Goal: Task Accomplishment & Management: Use online tool/utility

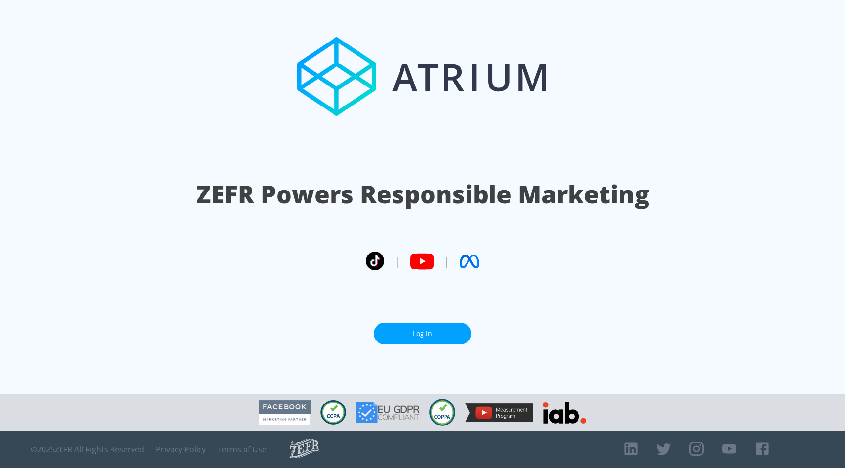
click at [409, 333] on link "Log In" at bounding box center [422, 334] width 98 height 22
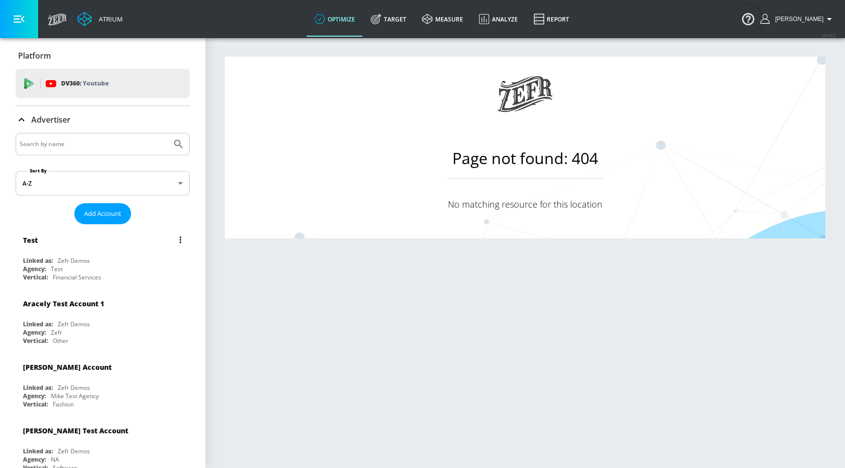
click at [95, 243] on div "Test" at bounding box center [105, 239] width 164 height 23
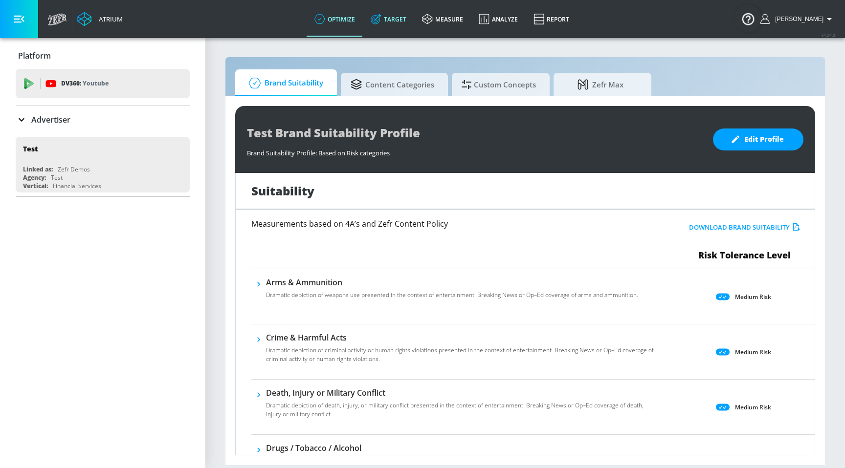
click at [409, 21] on link "Target" at bounding box center [388, 18] width 51 height 35
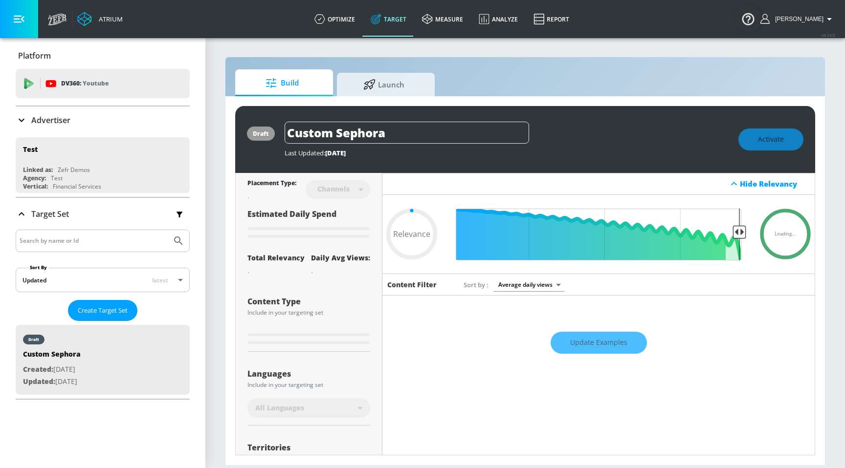
type input "0.05"
click at [385, 92] on span "Launch" at bounding box center [384, 82] width 74 height 23
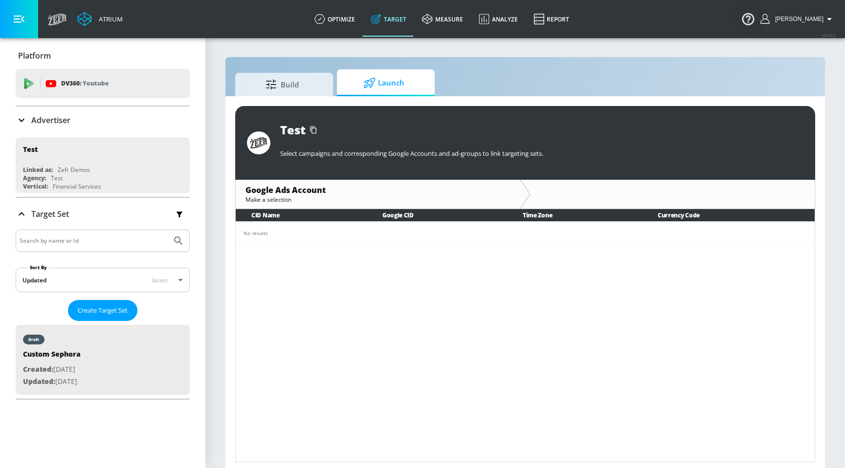
click at [26, 121] on icon at bounding box center [22, 120] width 12 height 12
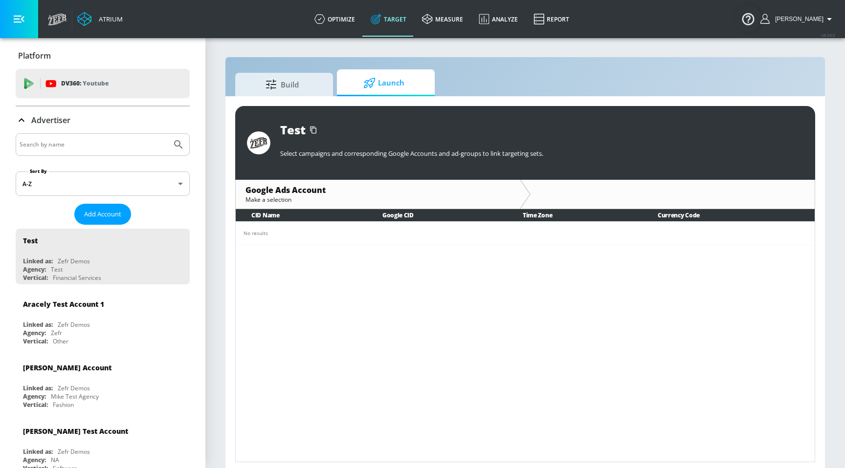
click at [78, 148] on input "Search by name" at bounding box center [94, 144] width 148 height 13
type input "qa"
click at [168, 134] on button "Submit Search" at bounding box center [179, 145] width 22 height 22
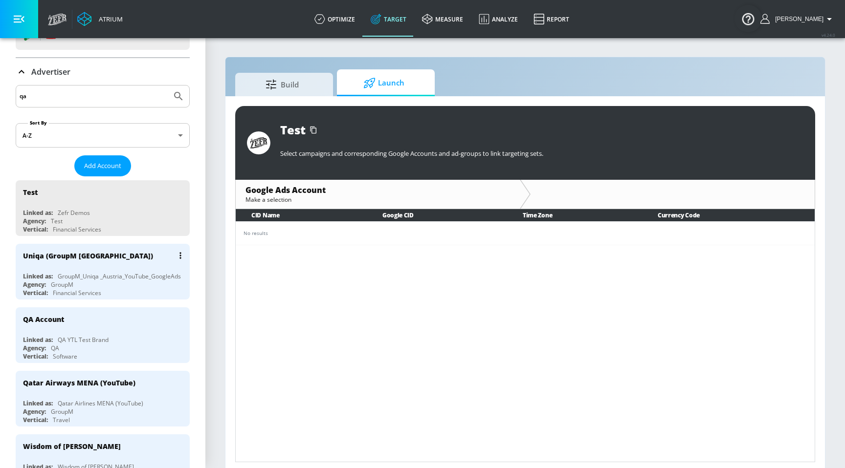
scroll to position [54, 0]
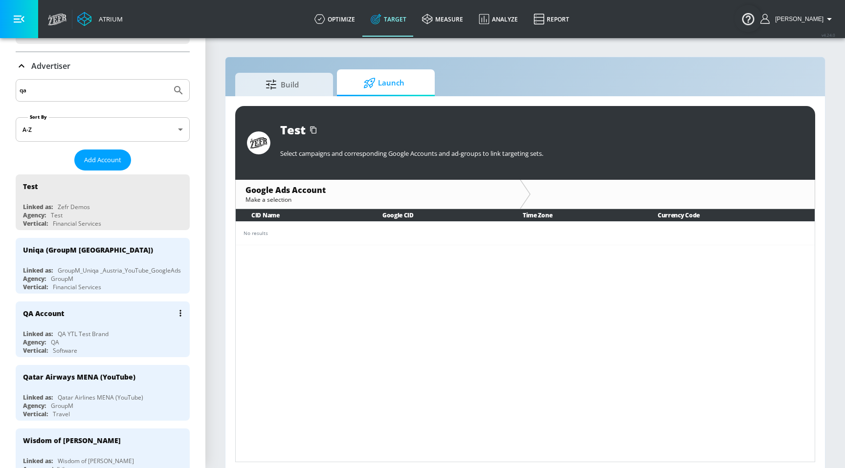
click at [108, 327] on div "QA Account Linked as: QA YTL Test Brand Agency: QA Vertical: Software" at bounding box center [103, 330] width 174 height 56
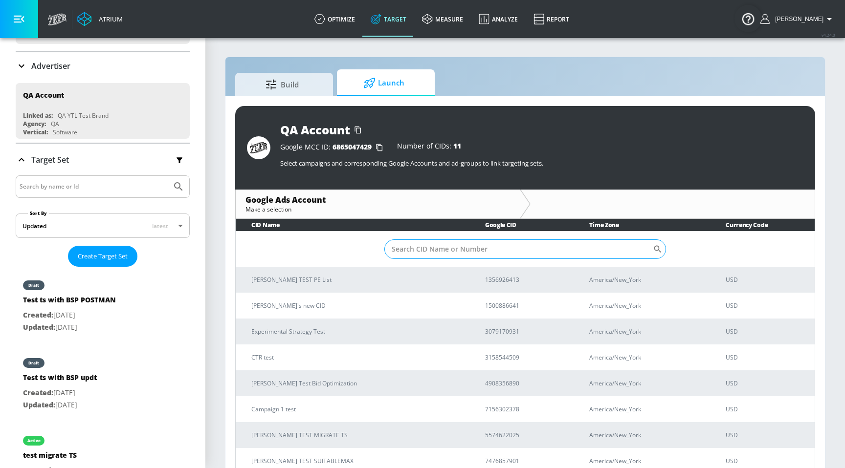
click at [451, 244] on input "Sort By" at bounding box center [518, 250] width 268 height 20
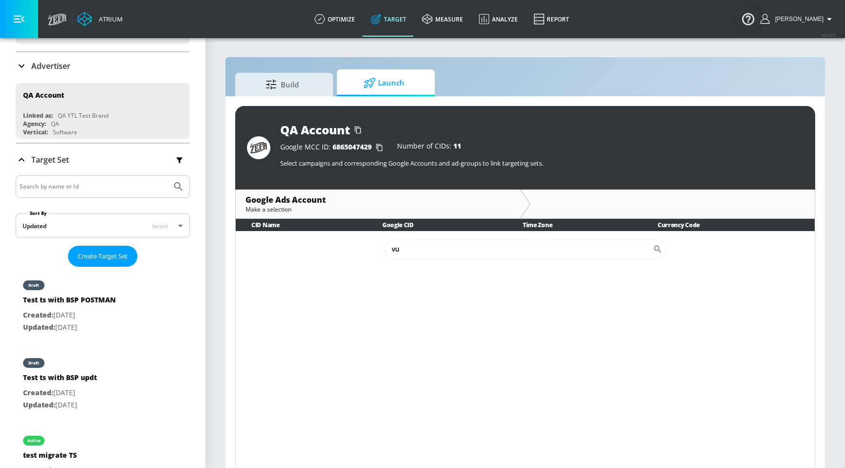
type input "v"
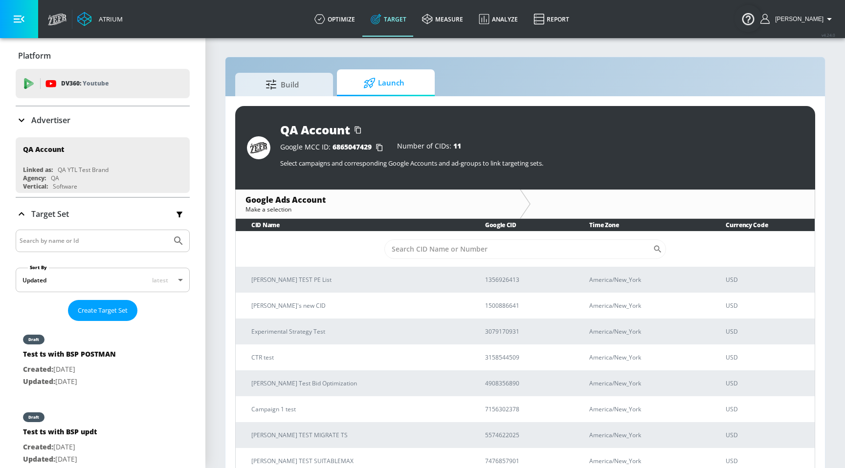
click at [37, 121] on p "Advertiser" at bounding box center [50, 120] width 39 height 11
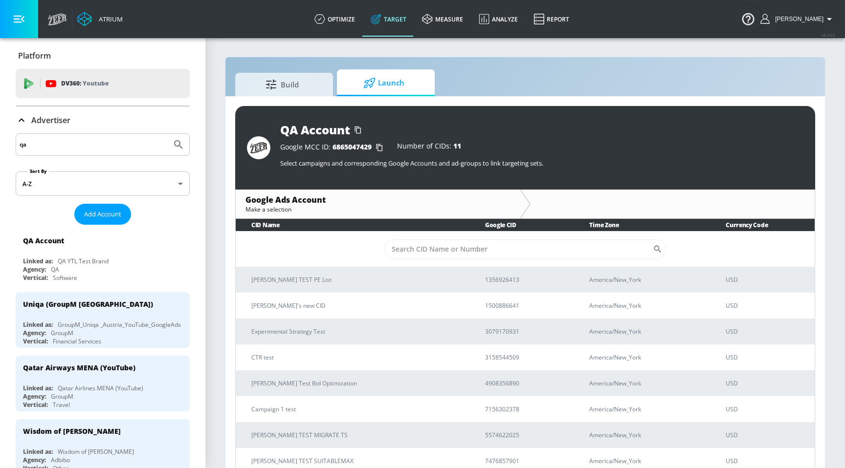
click at [65, 145] on input "qa" at bounding box center [94, 144] width 148 height 13
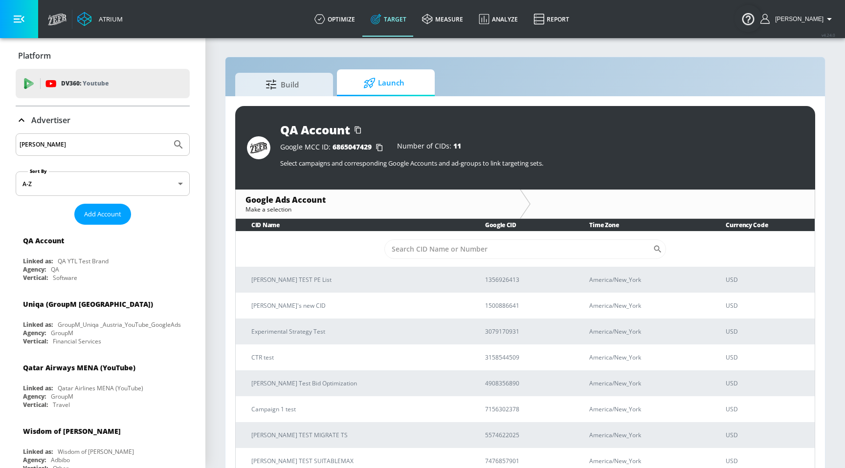
type input "[PERSON_NAME]"
click at [168, 134] on button "Submit Search" at bounding box center [179, 145] width 22 height 22
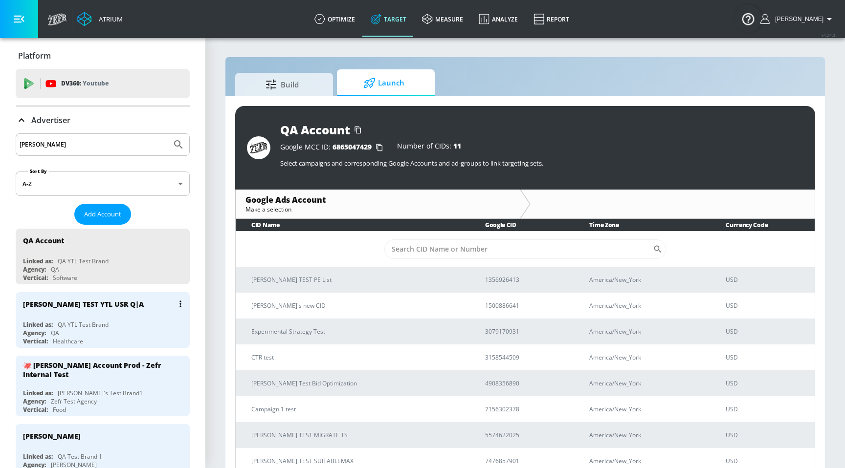
click at [134, 317] on div "[PERSON_NAME] YTL USR Q|A Linked as: QA YTL Test Brand Agency: QA Vertical: Hea…" at bounding box center [103, 320] width 174 height 56
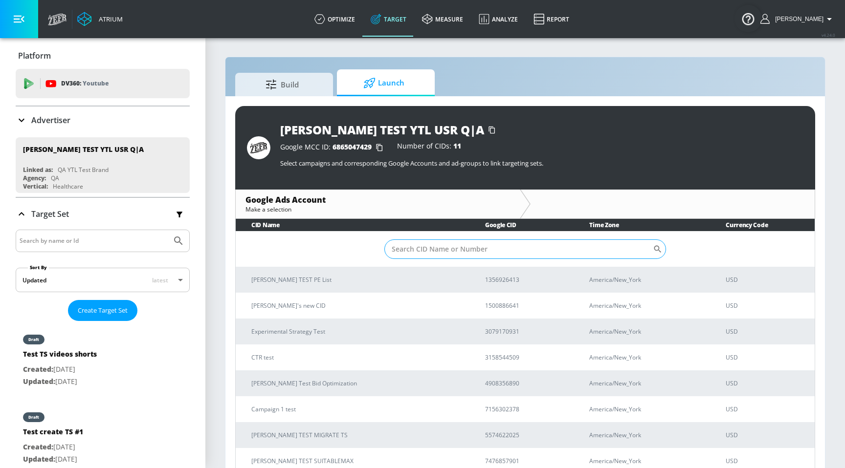
click at [466, 247] on input "Sort By" at bounding box center [518, 250] width 268 height 20
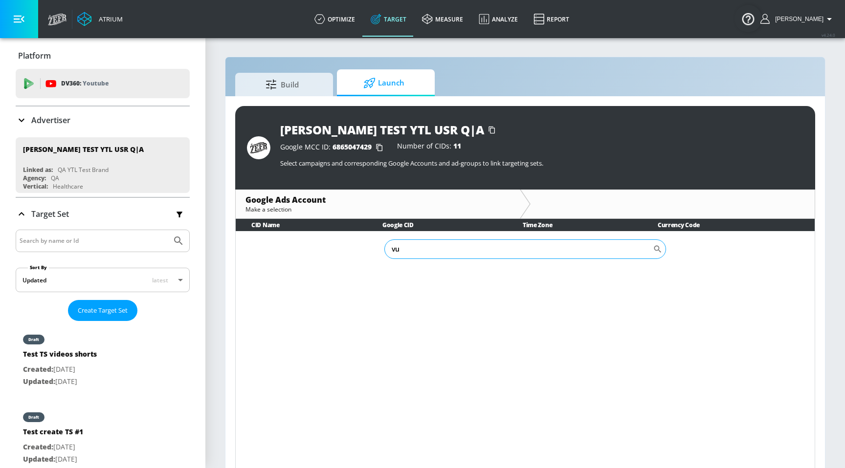
type input "v"
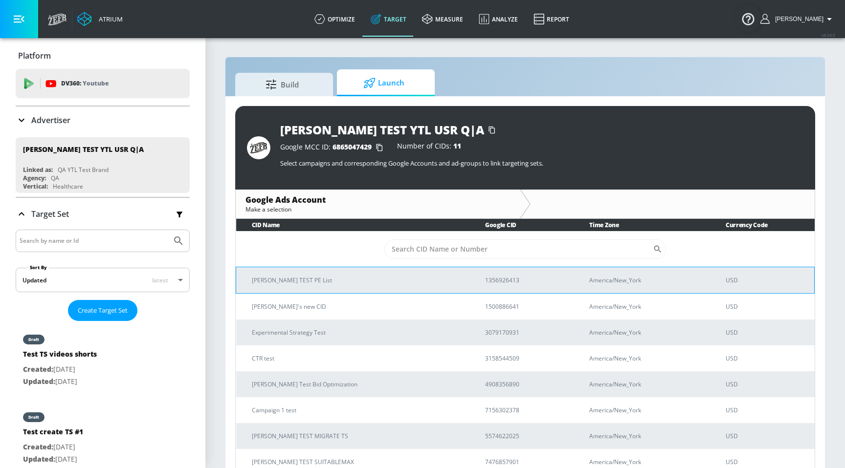
click at [333, 283] on p "[PERSON_NAME] TEST PE List" at bounding box center [357, 280] width 210 height 10
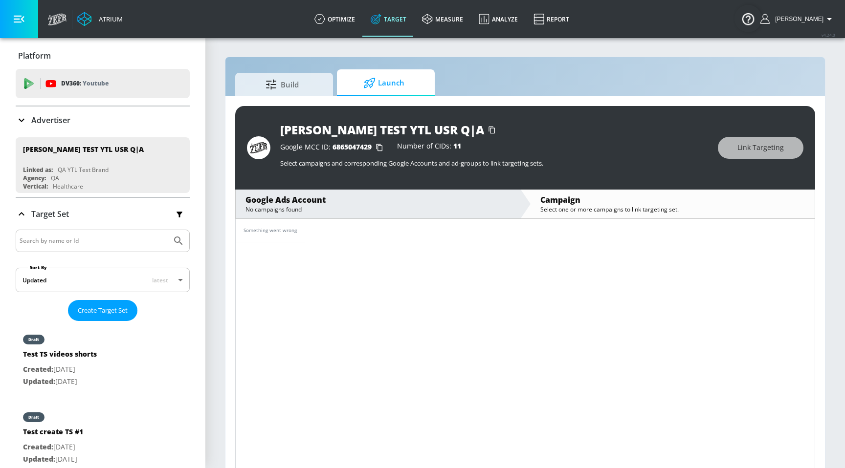
click at [312, 194] on div "Google Ads Account No campaigns found" at bounding box center [378, 204] width 284 height 29
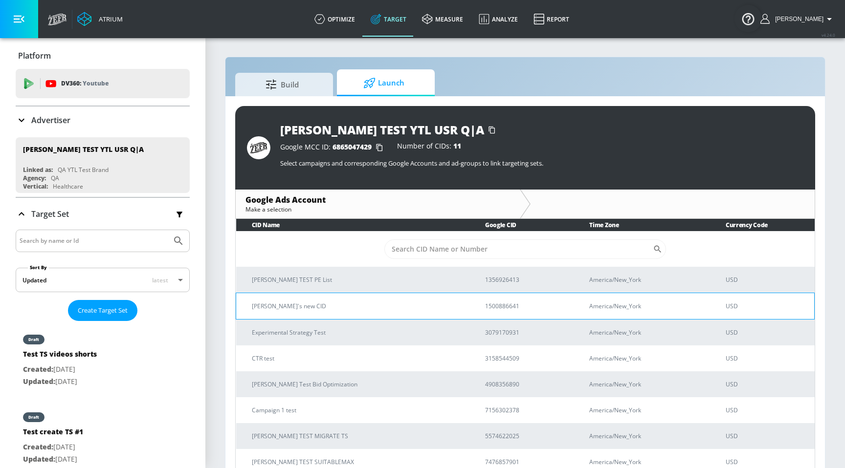
click at [322, 296] on td "[PERSON_NAME]'s new CID" at bounding box center [352, 306] width 233 height 26
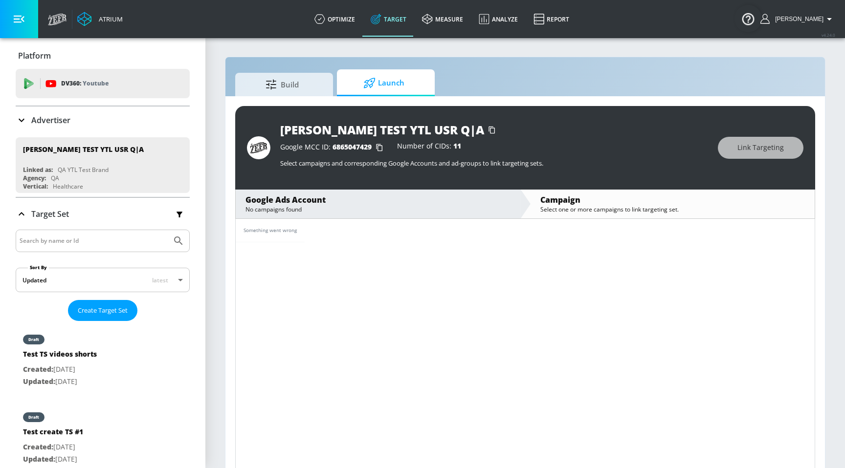
click at [343, 206] on div "No campaigns found" at bounding box center [377, 209] width 264 height 8
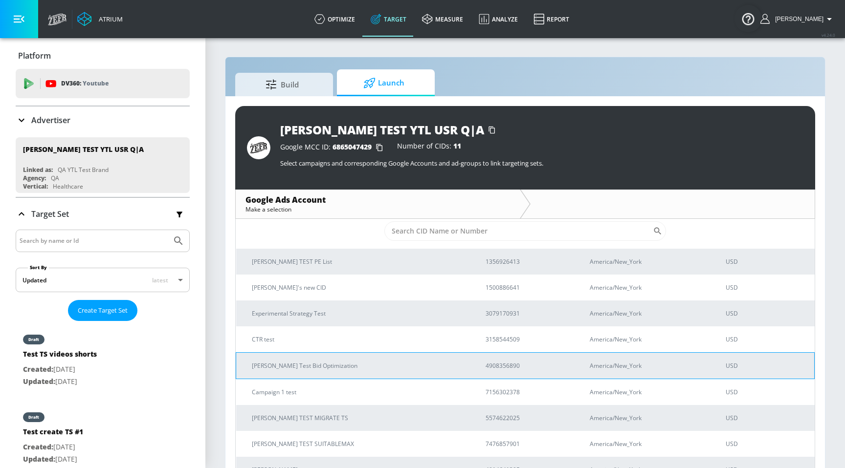
scroll to position [23, 0]
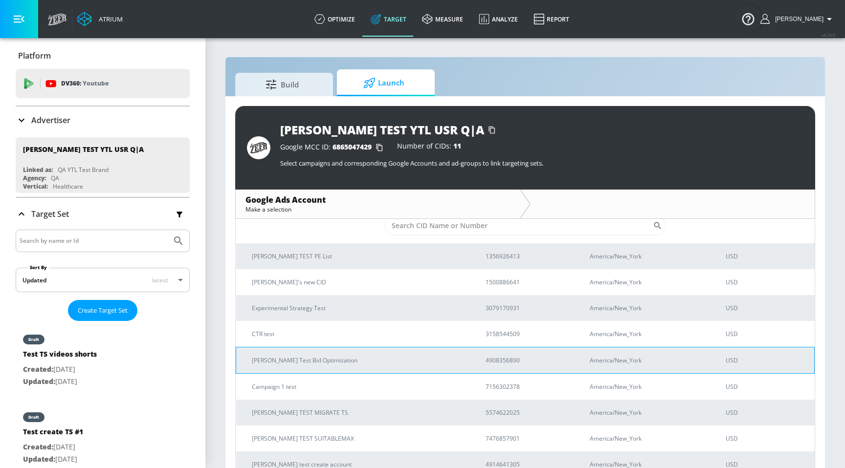
click at [324, 366] on td "[PERSON_NAME] Test Bid Optimization" at bounding box center [353, 360] width 234 height 26
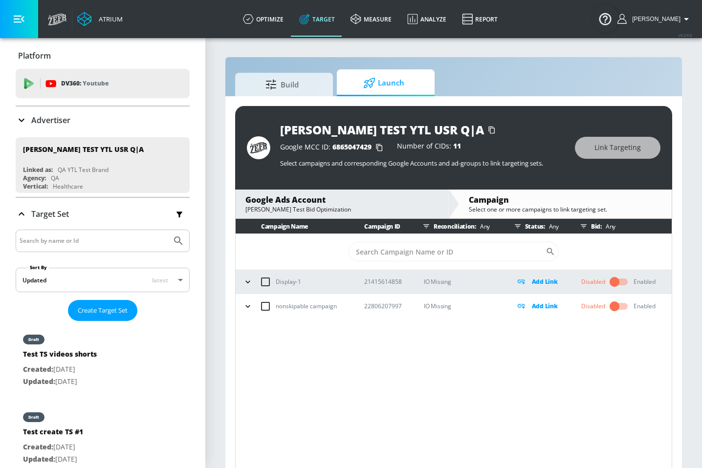
click at [248, 307] on icon "button" at bounding box center [247, 306] width 4 height 2
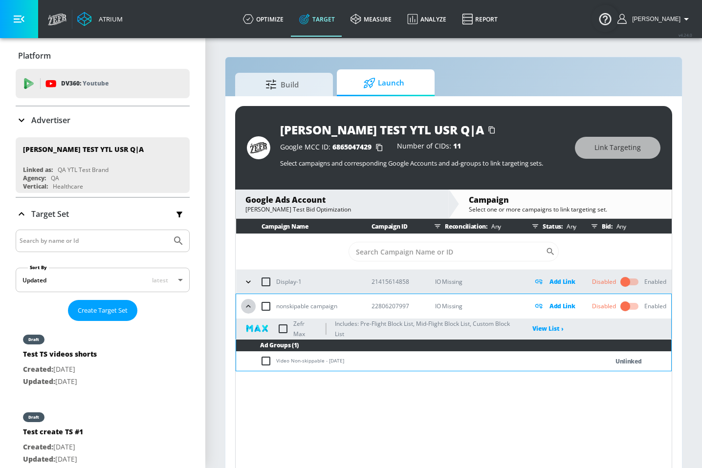
click at [247, 306] on icon "button" at bounding box center [248, 307] width 10 height 10
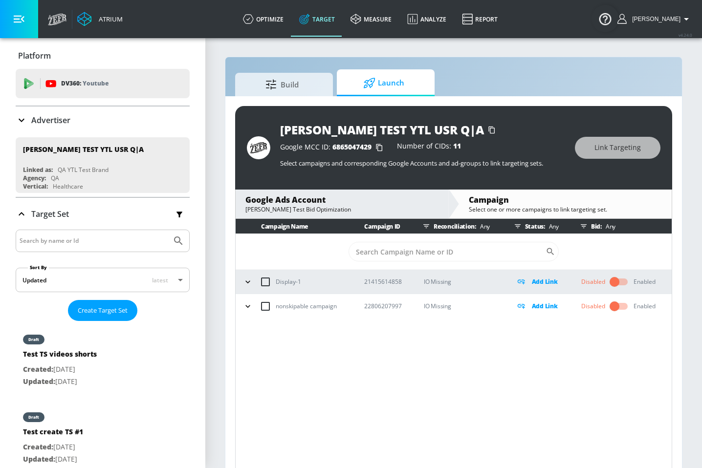
click at [248, 281] on icon "button" at bounding box center [248, 282] width 10 height 10
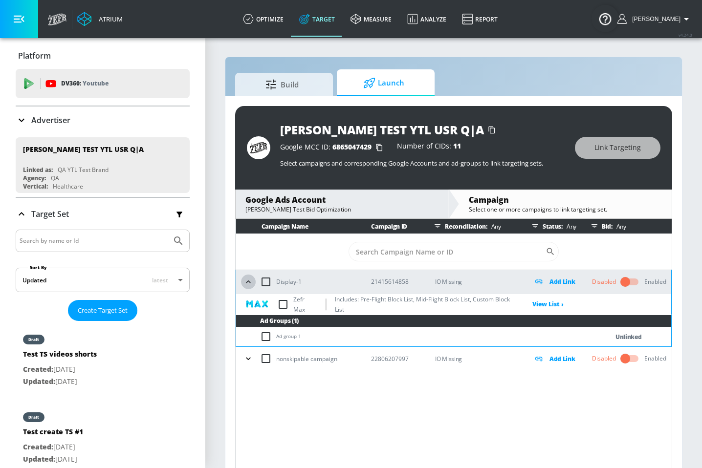
click at [248, 283] on icon "button" at bounding box center [248, 282] width 10 height 10
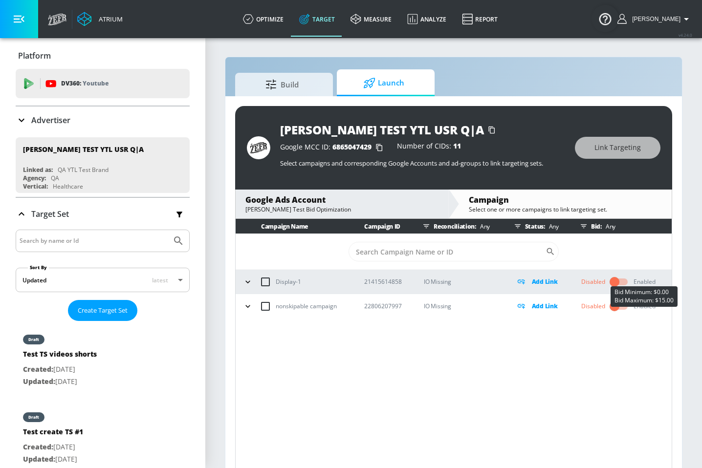
click at [646, 282] on div "Enabled" at bounding box center [645, 282] width 22 height 9
click at [614, 282] on input "checkbox" at bounding box center [615, 282] width 56 height 19
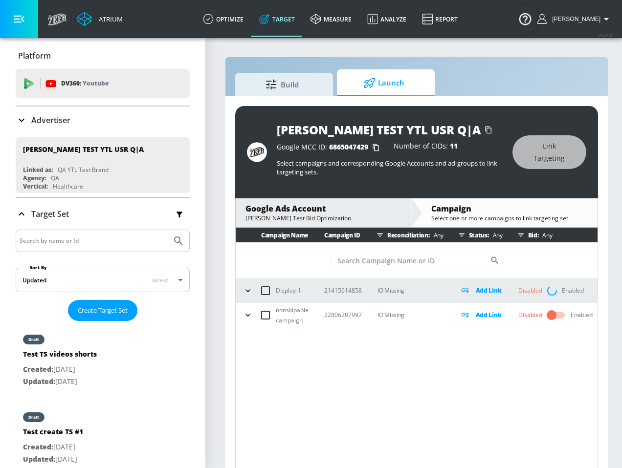
click at [23, 122] on icon at bounding box center [22, 120] width 12 height 12
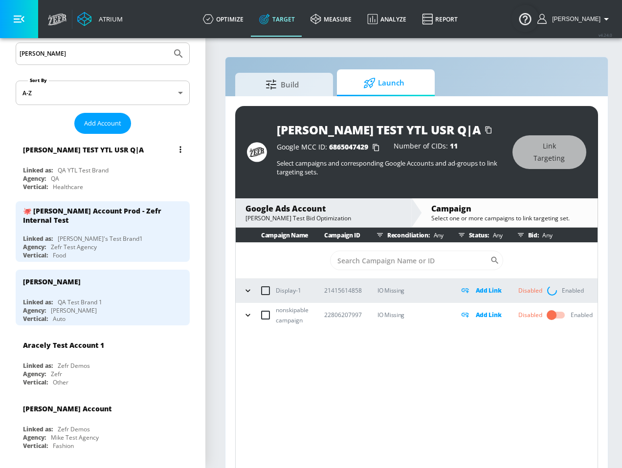
scroll to position [97, 0]
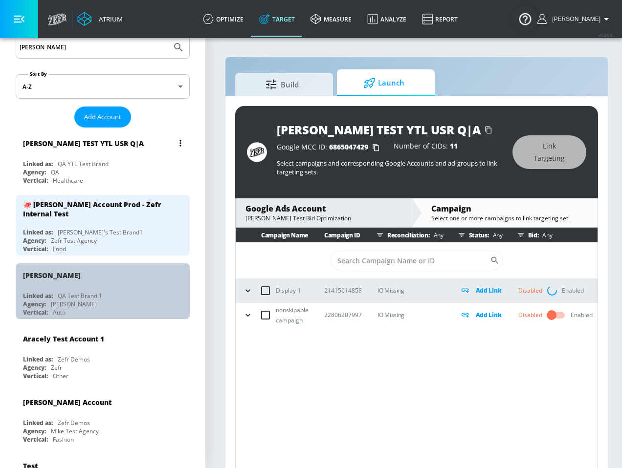
click at [78, 267] on div "[PERSON_NAME]" at bounding box center [105, 274] width 164 height 23
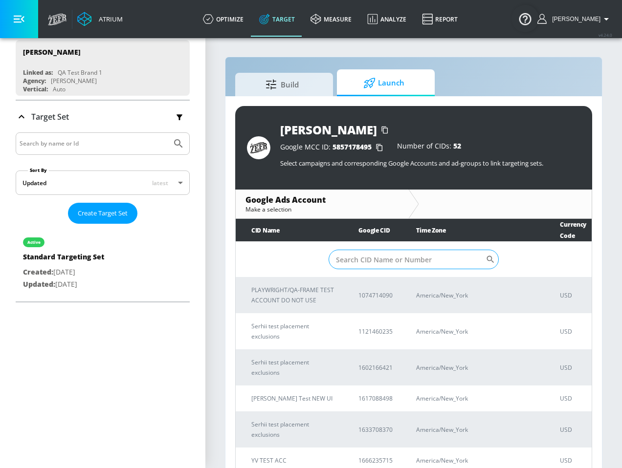
click at [360, 264] on input "Sort By" at bounding box center [406, 260] width 157 height 20
type input "vus"
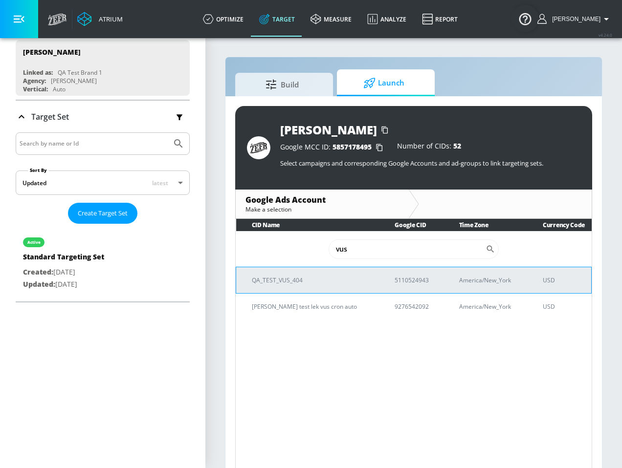
click at [344, 281] on p "QA_TEST_VUS_404" at bounding box center [311, 280] width 119 height 10
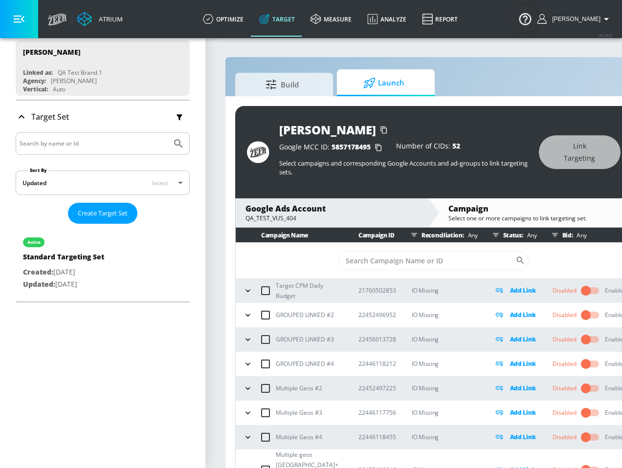
scroll to position [0, 40]
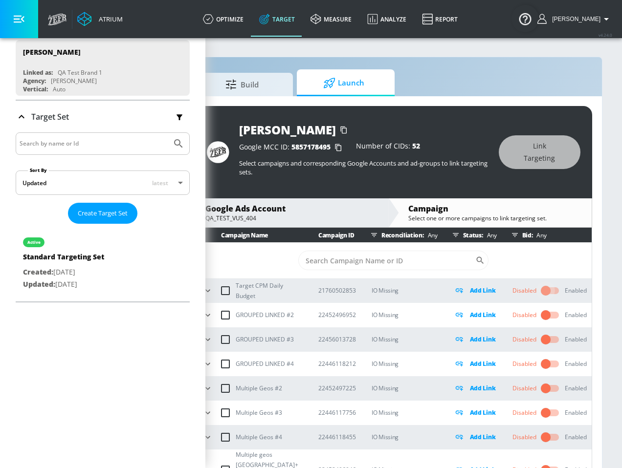
click at [552, 289] on input "checkbox" at bounding box center [546, 291] width 56 height 19
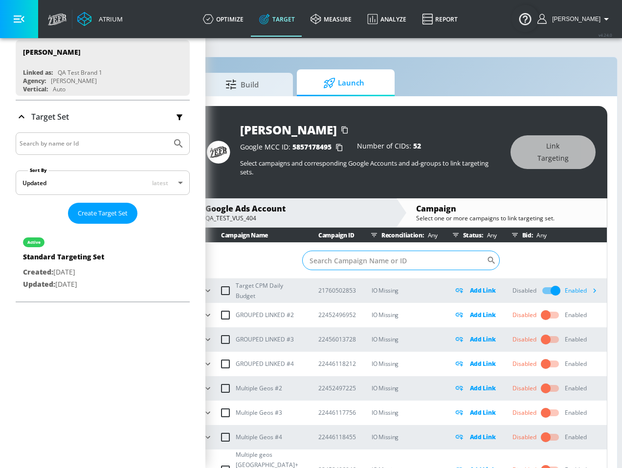
click at [423, 265] on input "Sort By" at bounding box center [394, 261] width 184 height 20
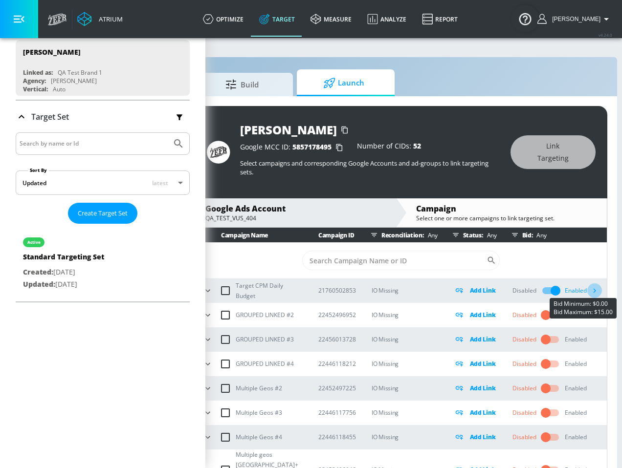
click at [595, 292] on icon "button" at bounding box center [594, 290] width 10 height 10
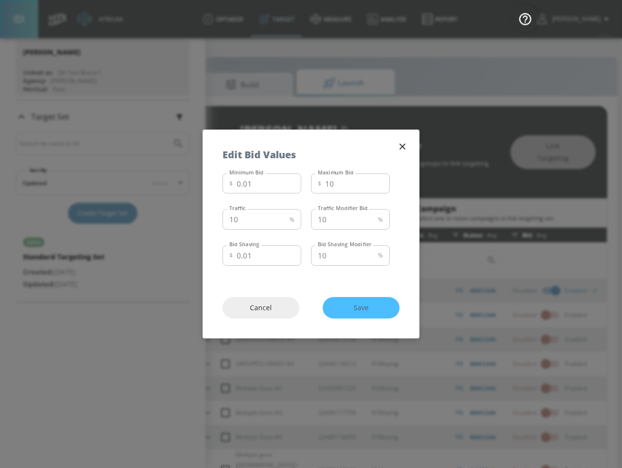
click at [400, 148] on icon "button" at bounding box center [402, 147] width 6 height 6
